Goal: Task Accomplishment & Management: Complete application form

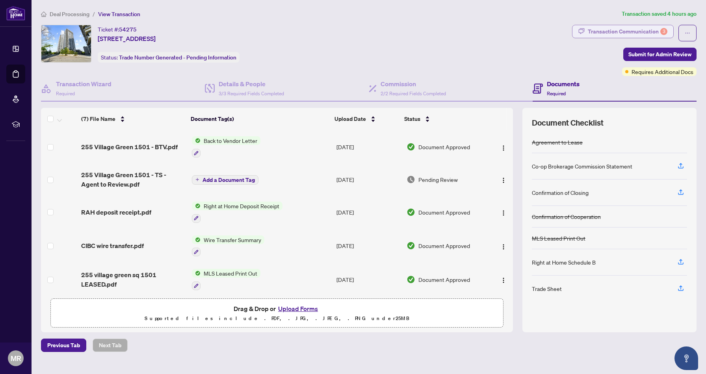
click at [650, 34] on div "Transaction Communication 3" at bounding box center [628, 31] width 80 height 13
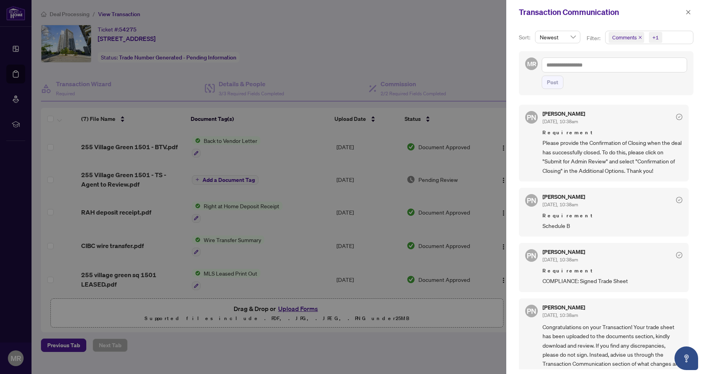
click at [440, 47] on div at bounding box center [353, 187] width 706 height 374
click at [686, 12] on icon "close" at bounding box center [688, 12] width 6 height 6
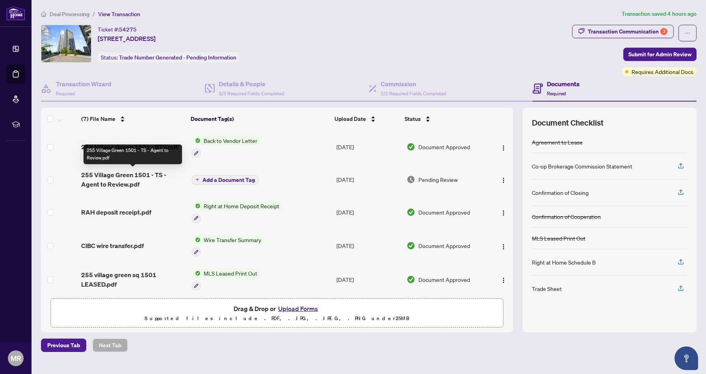
click at [131, 180] on span "255 Village Green 1501 - TS - Agent to Review.pdf" at bounding box center [133, 179] width 104 height 19
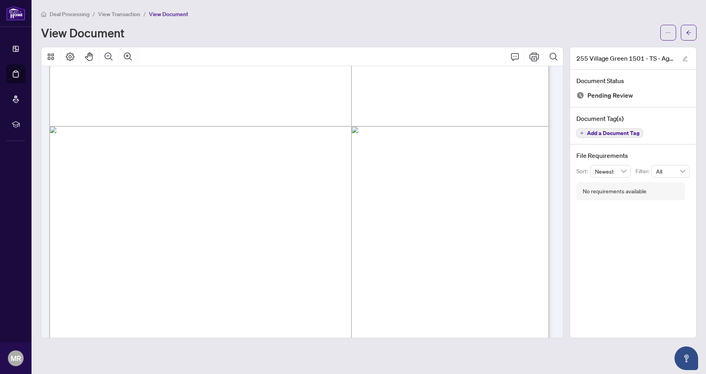
scroll to position [391, 0]
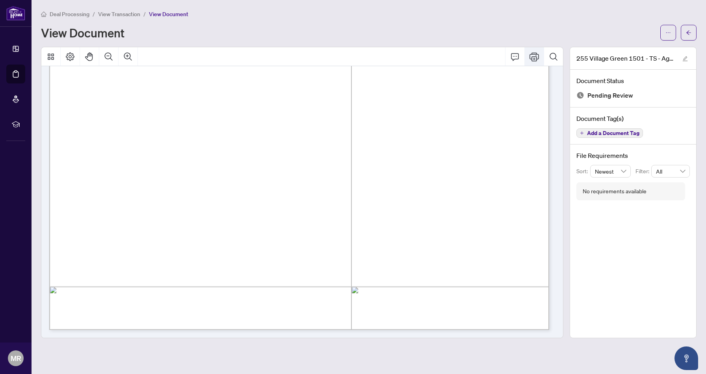
click at [531, 59] on icon "Print" at bounding box center [533, 56] width 9 height 9
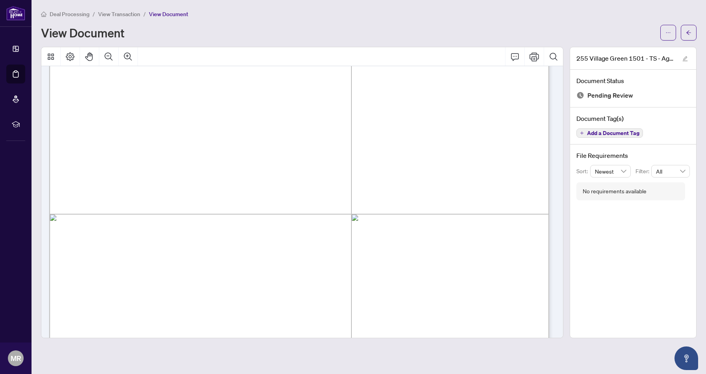
scroll to position [0, 0]
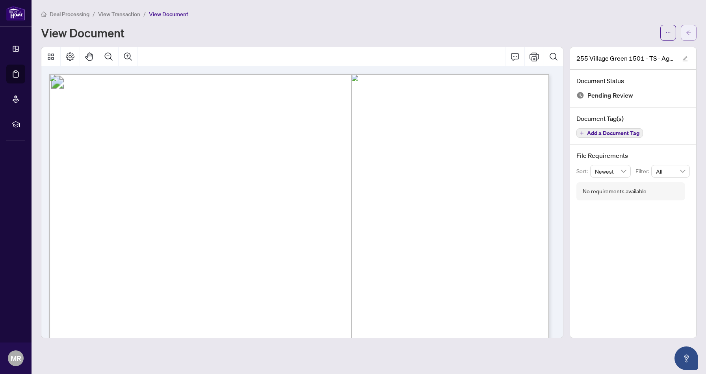
click at [690, 34] on icon "arrow-left" at bounding box center [689, 33] width 6 height 6
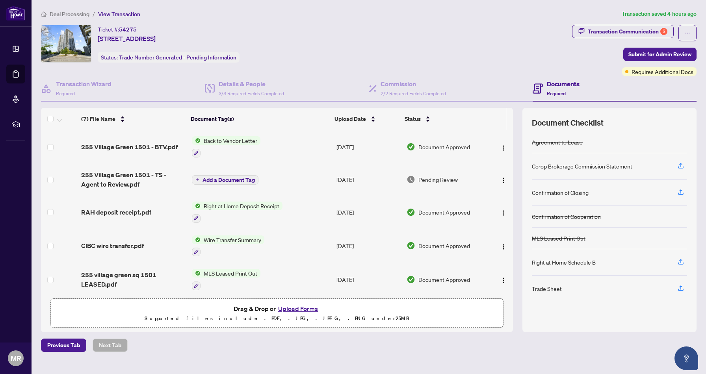
scroll to position [69, 0]
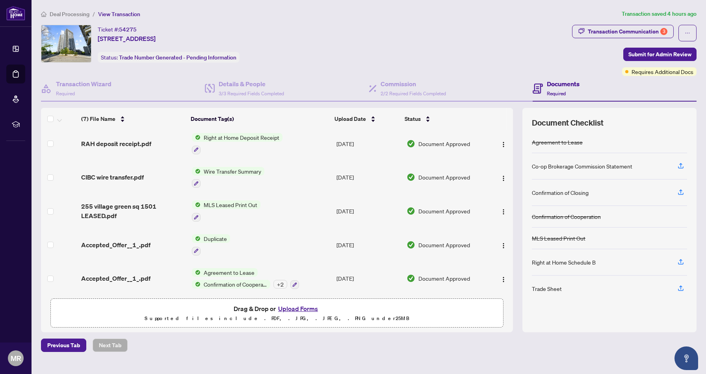
click at [287, 306] on button "Upload Forms" at bounding box center [298, 309] width 45 height 10
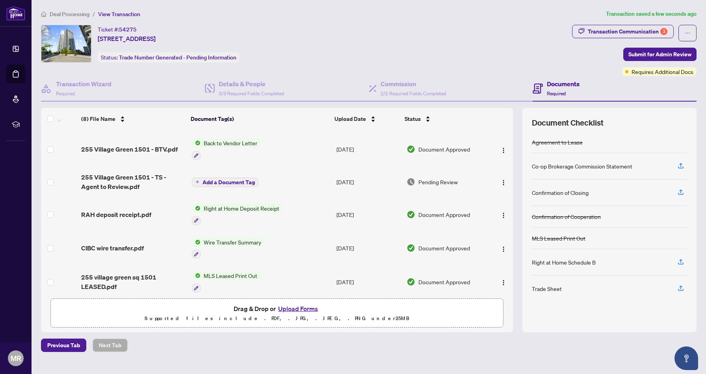
scroll to position [0, 0]
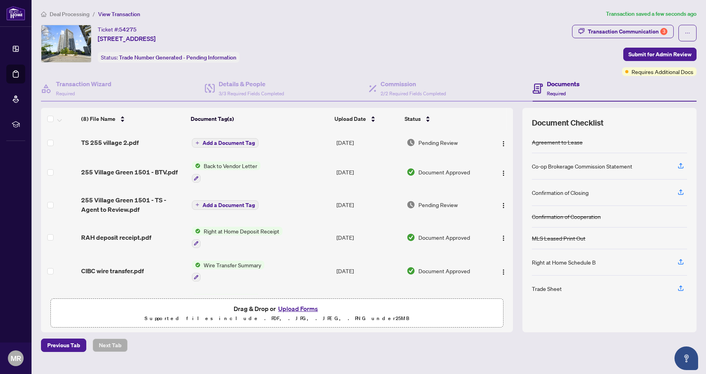
click at [117, 147] on td "TS 255 village 2.pdf" at bounding box center [133, 142] width 110 height 25
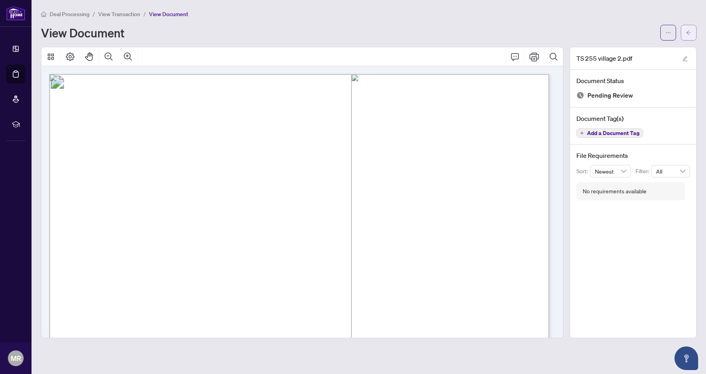
click at [684, 33] on button "button" at bounding box center [689, 33] width 16 height 16
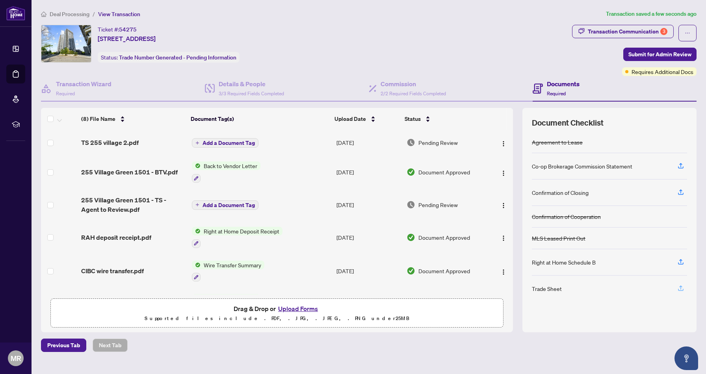
click at [683, 287] on icon "button" at bounding box center [680, 288] width 7 height 7
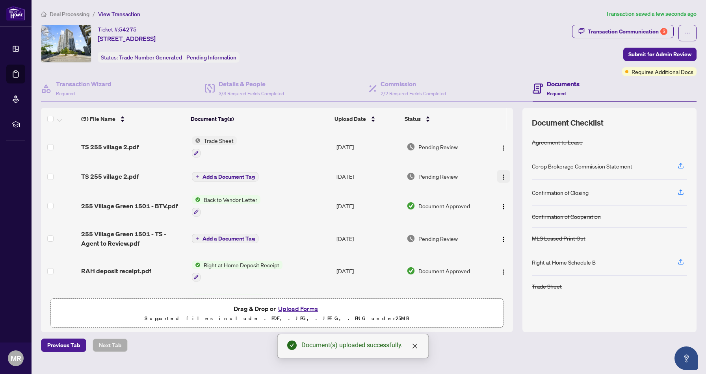
click at [501, 174] on img "button" at bounding box center [503, 177] width 6 height 6
click at [505, 61] on div "Ticket #: 54275 1501-255 Village Green Sq, Toronto, Ontario M1S 0L7, Canada Sta…" at bounding box center [305, 44] width 528 height 38
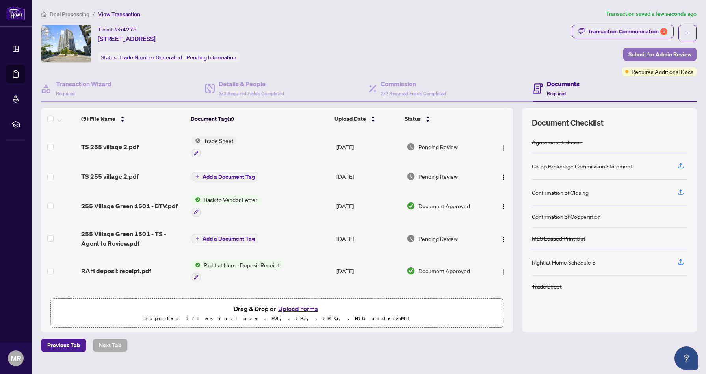
click at [660, 59] on span "Submit for Admin Review" at bounding box center [659, 54] width 63 height 13
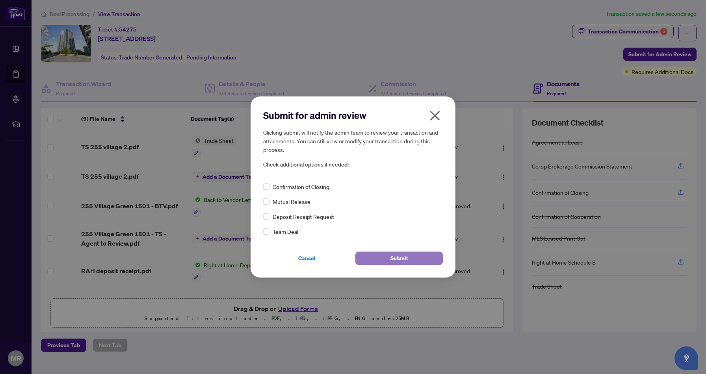
click at [415, 254] on button "Submit" at bounding box center [398, 258] width 87 height 13
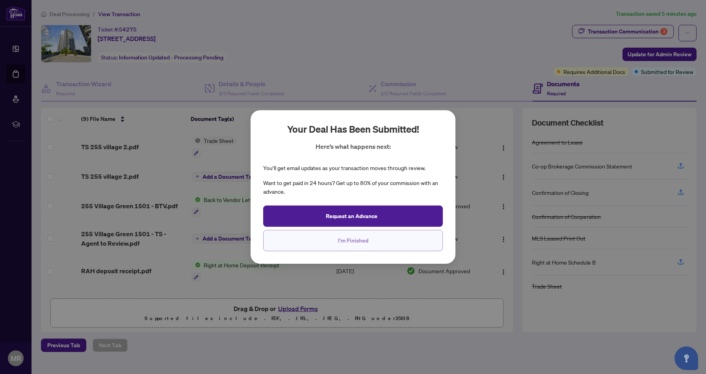
click at [348, 243] on span "I'm Finished" at bounding box center [353, 240] width 30 height 13
